Goal: Information Seeking & Learning: Learn about a topic

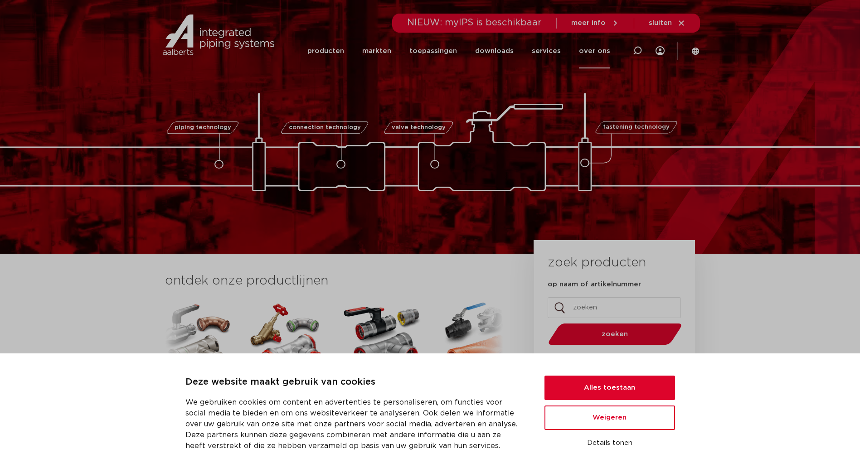
click at [588, 51] on link "over ons" at bounding box center [594, 51] width 31 height 35
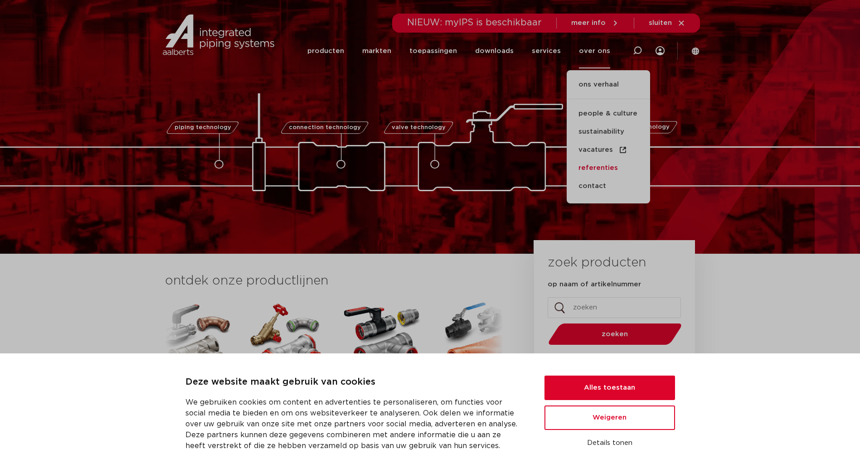
click at [602, 163] on link "referenties" at bounding box center [607, 168] width 83 height 18
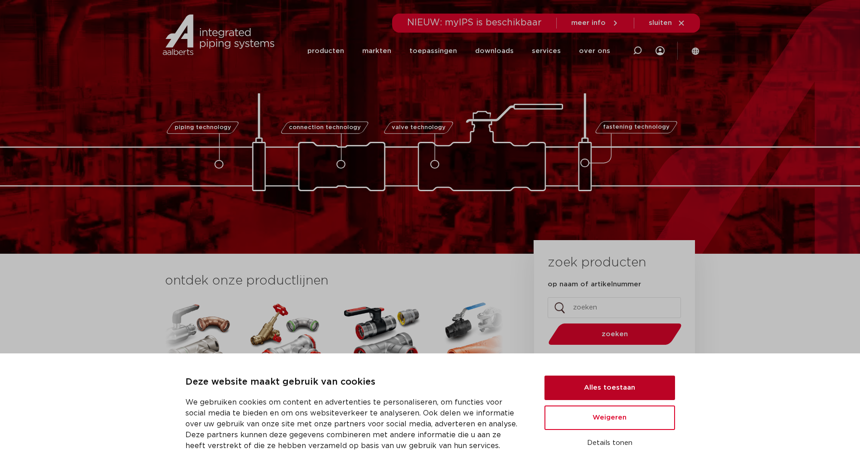
click at [611, 392] on button "Alles toestaan" at bounding box center [609, 388] width 130 height 24
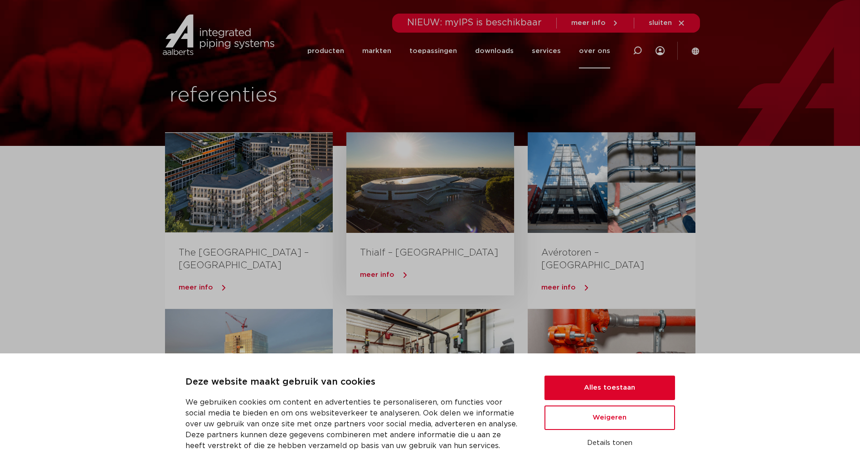
click at [466, 255] on h3 "Thialf – [GEOGRAPHIC_DATA]" at bounding box center [430, 254] width 140 height 17
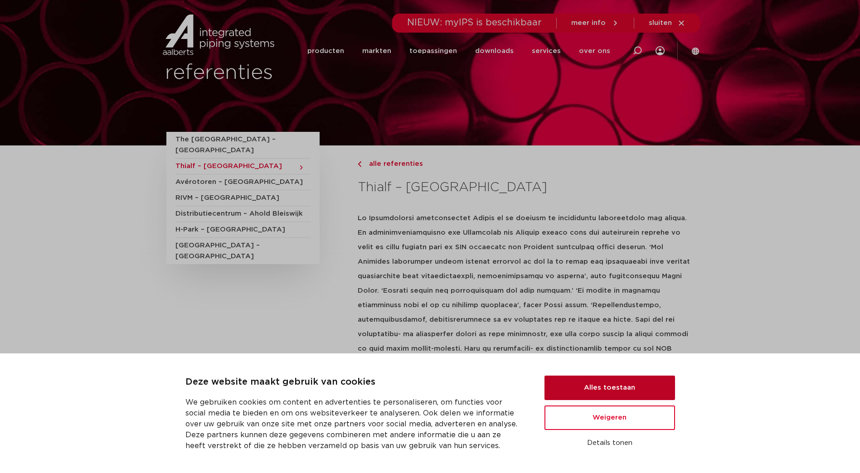
click at [627, 392] on button "Alles toestaan" at bounding box center [609, 388] width 130 height 24
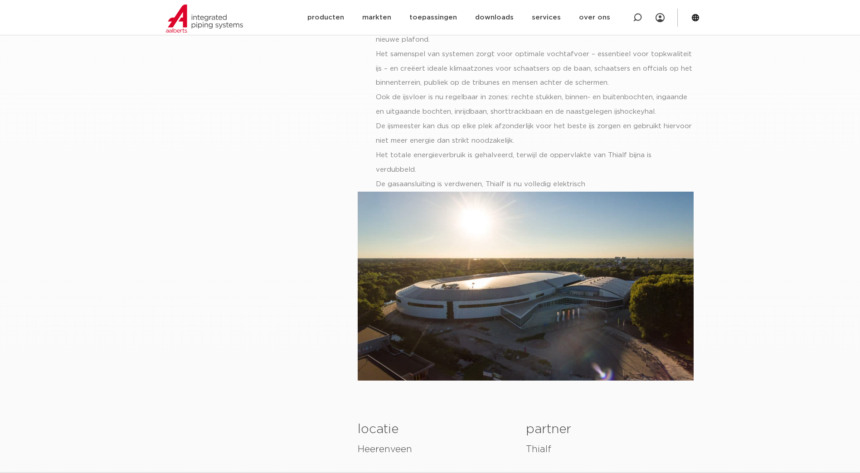
scroll to position [770, 0]
